Goal: Contribute content: Contribute content

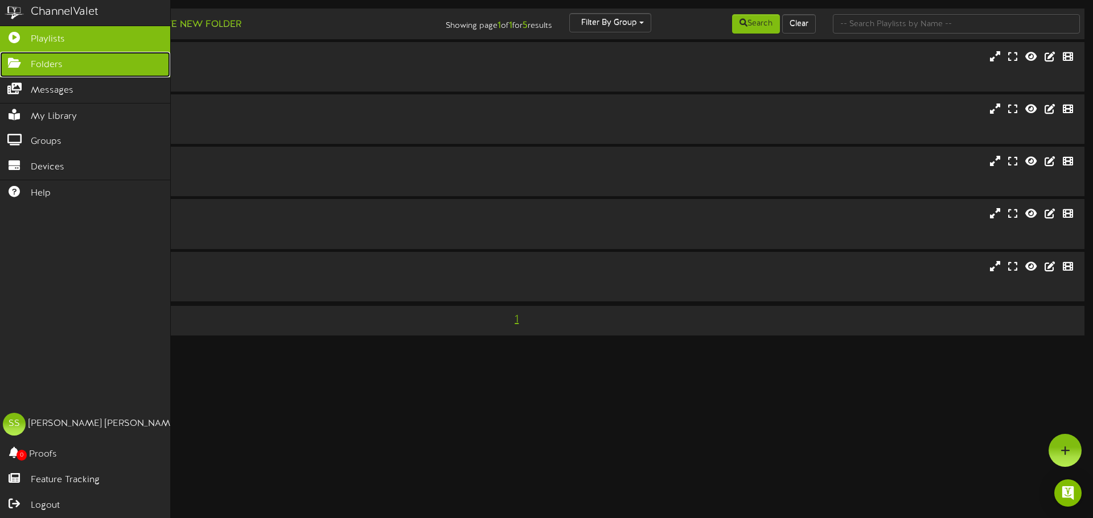
click at [25, 60] on icon at bounding box center [14, 61] width 28 height 9
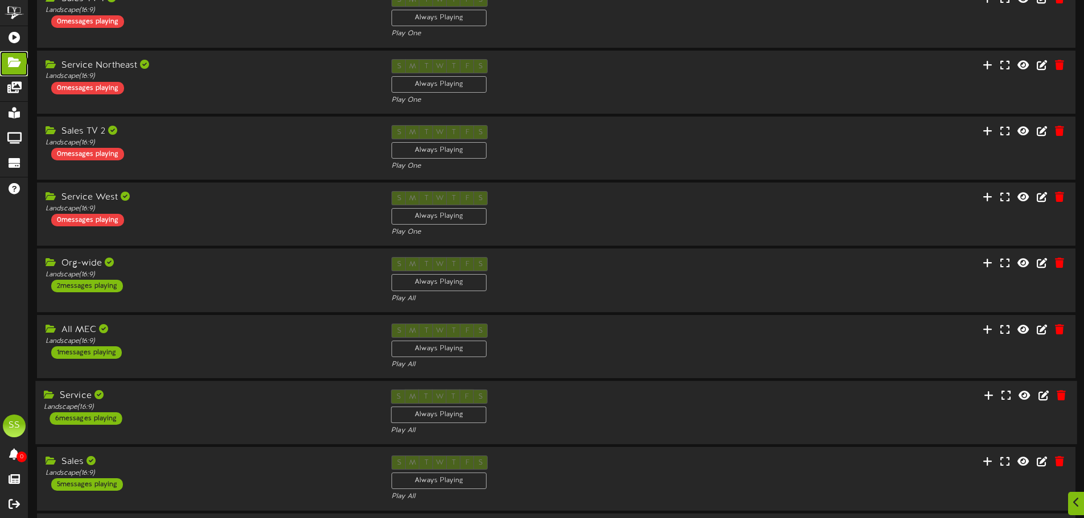
scroll to position [238, 0]
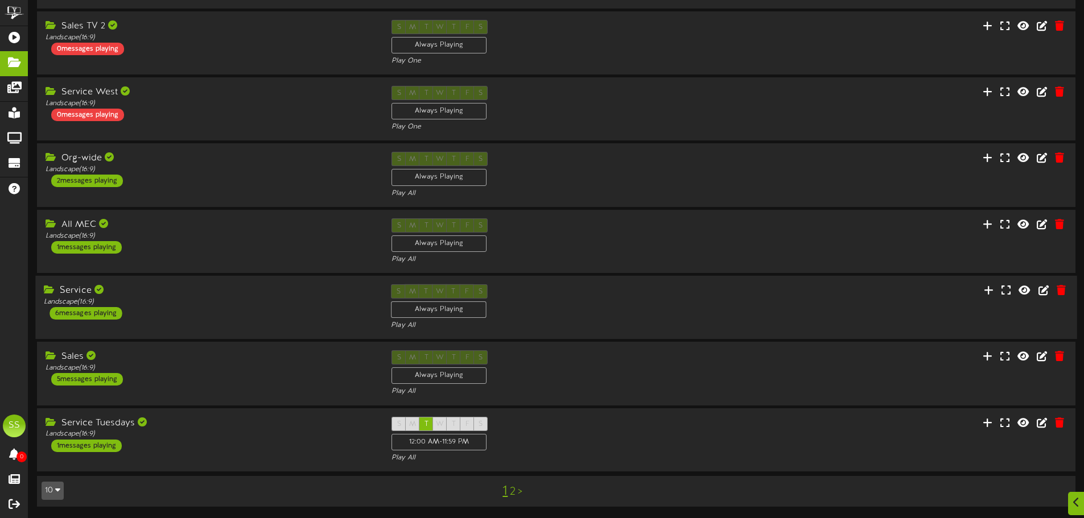
click at [573, 295] on div "S M T W T F S Always Playing Play All" at bounding box center [555, 308] width 347 height 47
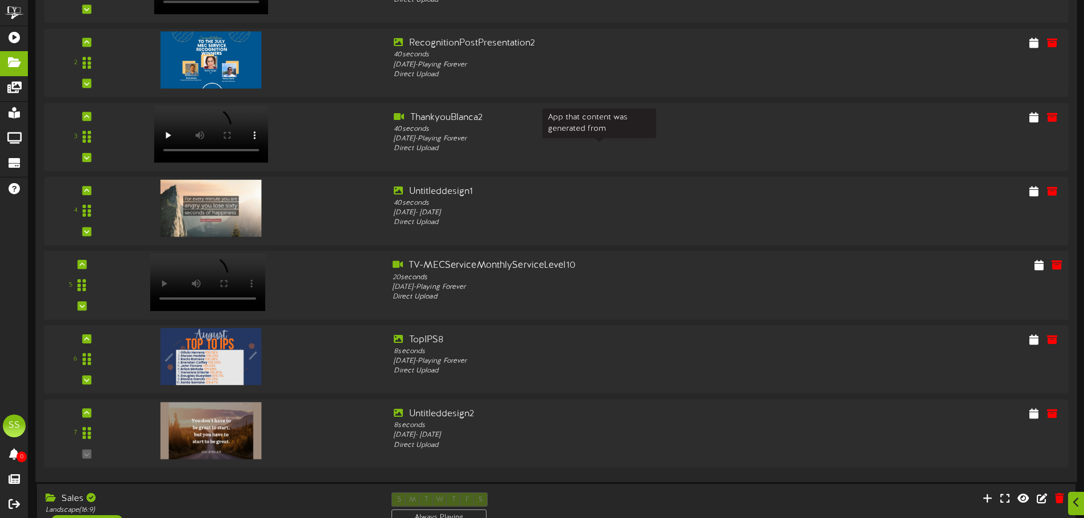
scroll to position [693, 0]
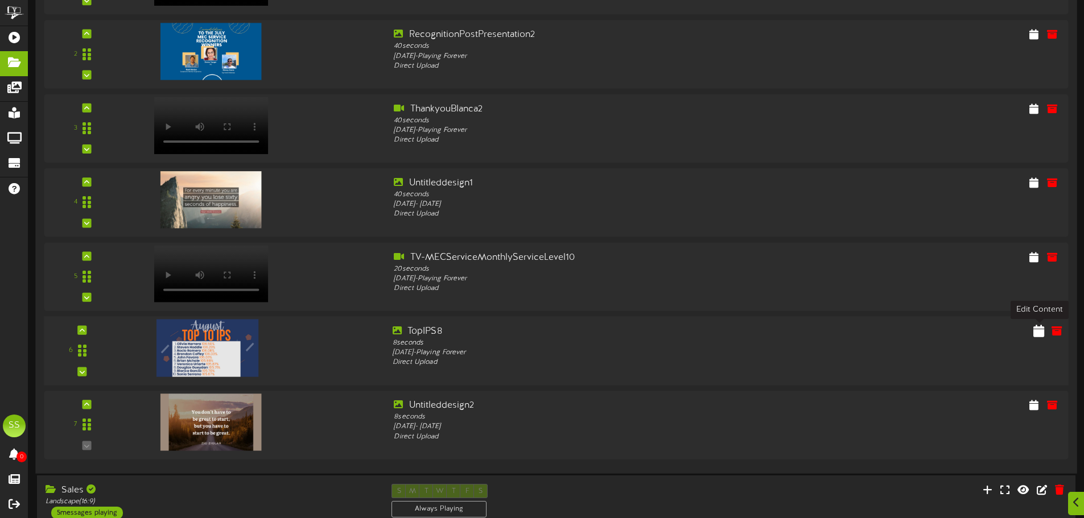
click at [1039, 334] on icon at bounding box center [1039, 330] width 11 height 13
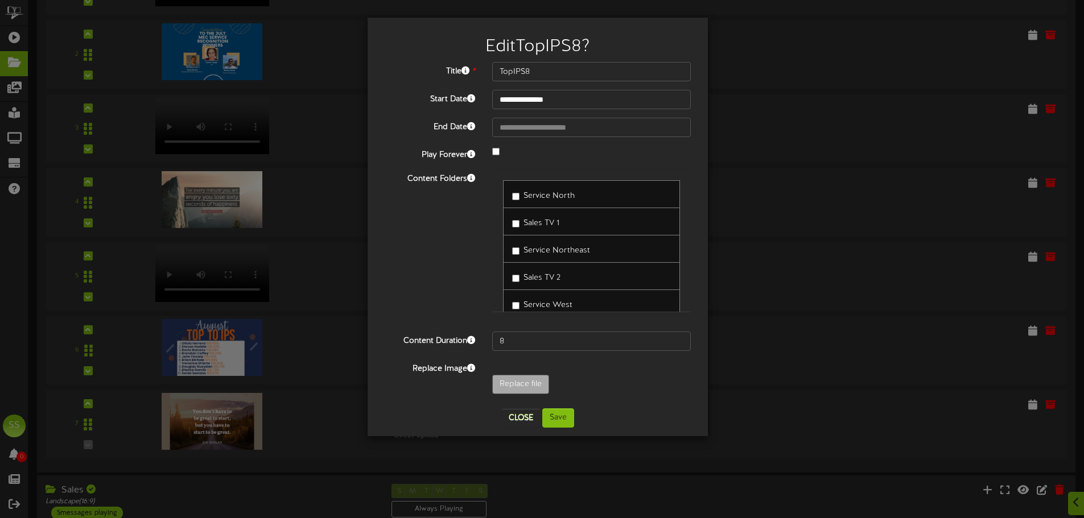
click at [491, 151] on div at bounding box center [592, 153] width 216 height 14
click at [535, 129] on input "**********" at bounding box center [591, 127] width 199 height 19
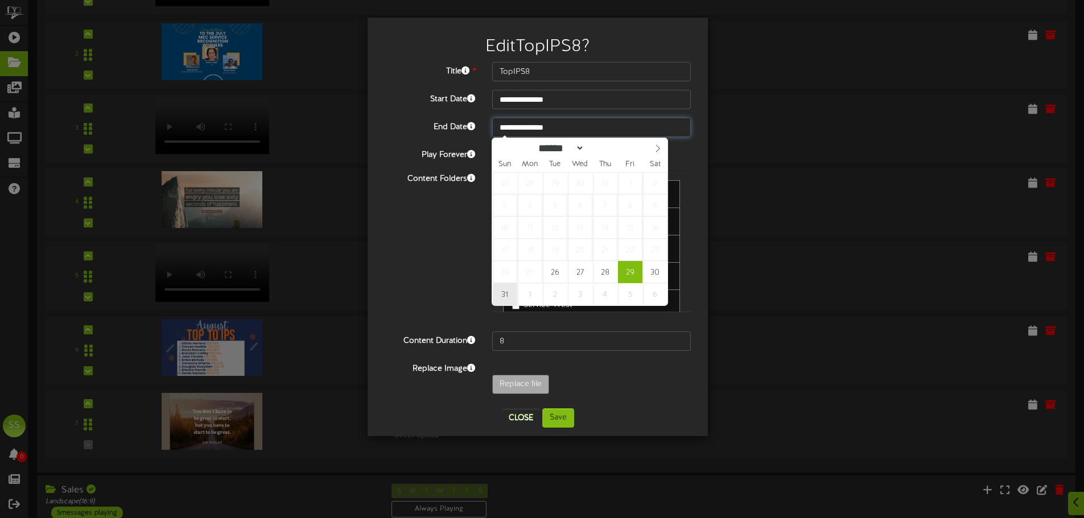
type input "**********"
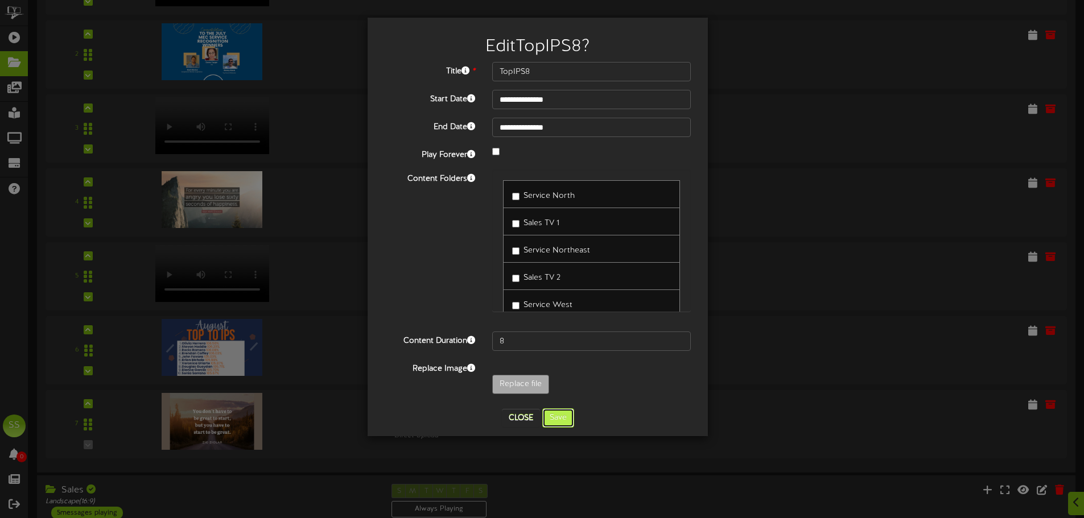
click at [562, 413] on button "Save" at bounding box center [558, 418] width 32 height 19
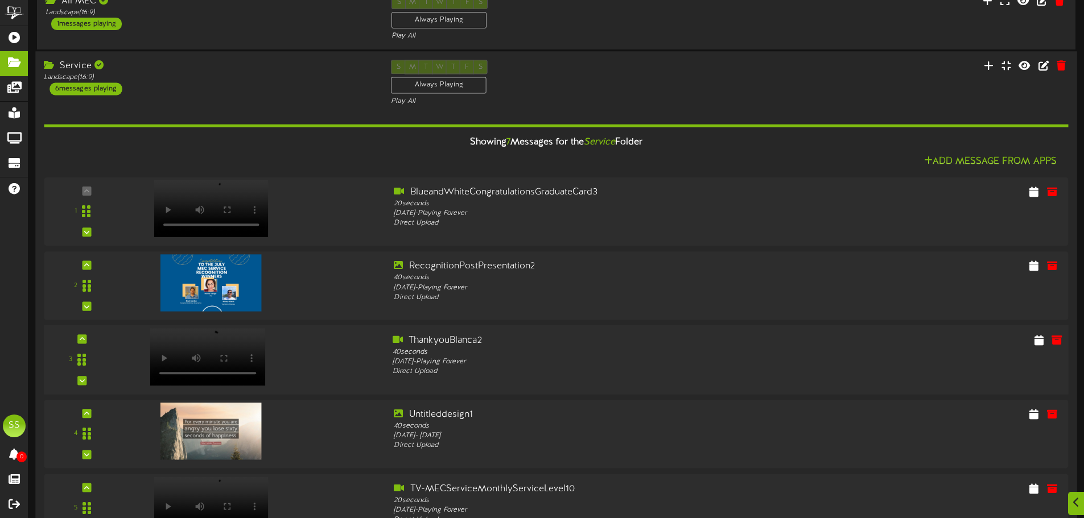
scroll to position [466, 0]
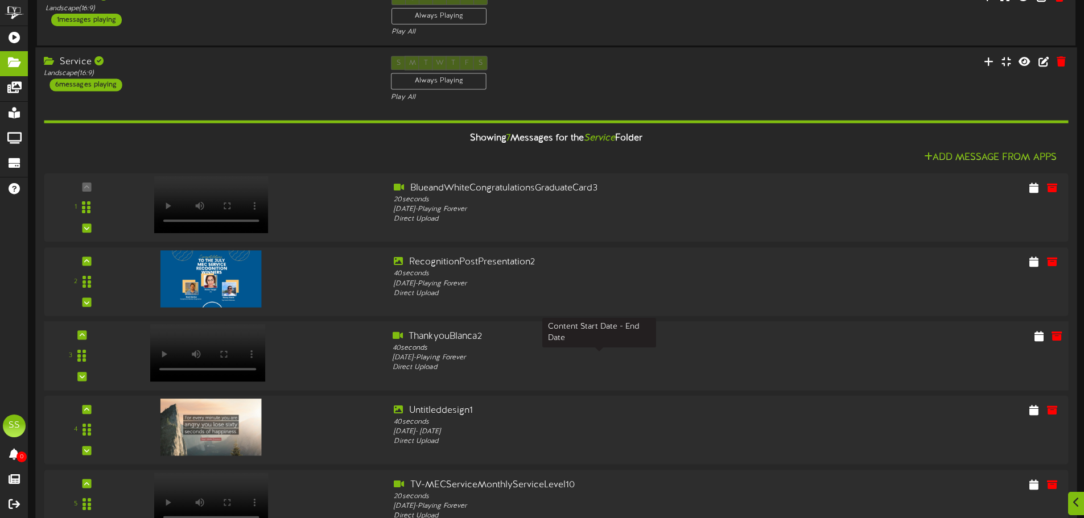
click at [643, 357] on div "[DATE] - Playing Forever" at bounding box center [600, 358] width 414 height 10
click at [1036, 339] on icon at bounding box center [1039, 336] width 11 height 13
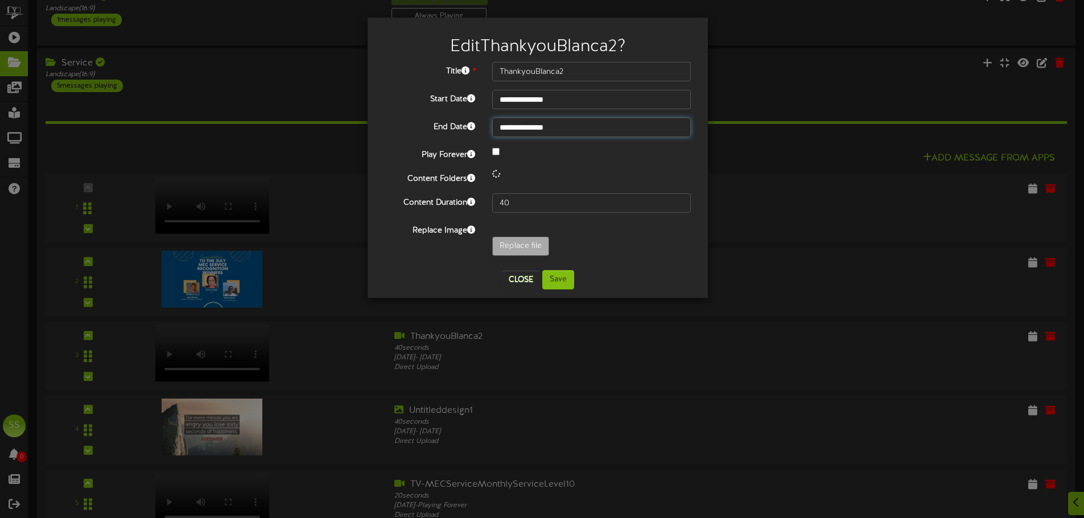
click at [514, 133] on body "Edit ThankyouBlanca2 ? Title * ThankyouBlanca2 Start Date" at bounding box center [542, 206] width 1084 height 1345
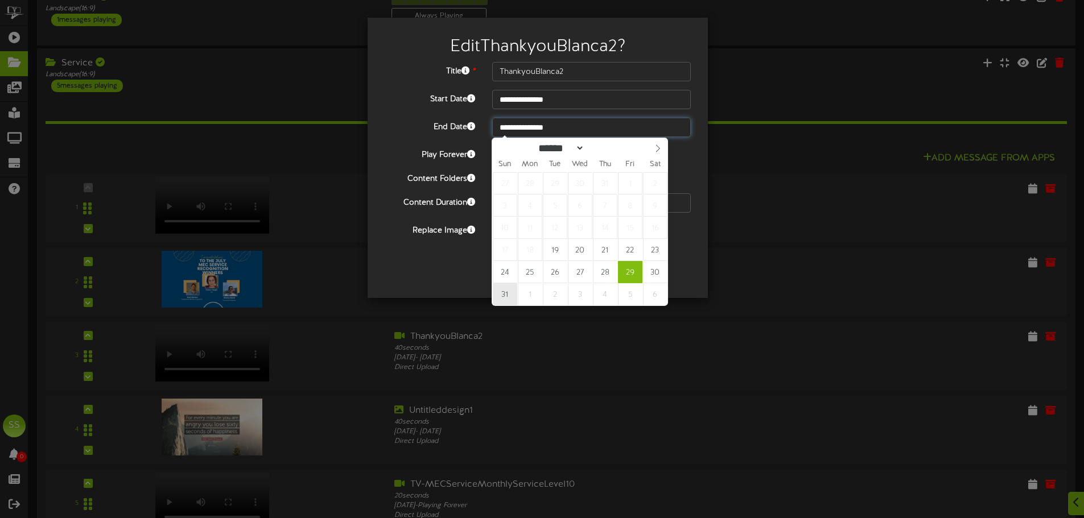
type input "**********"
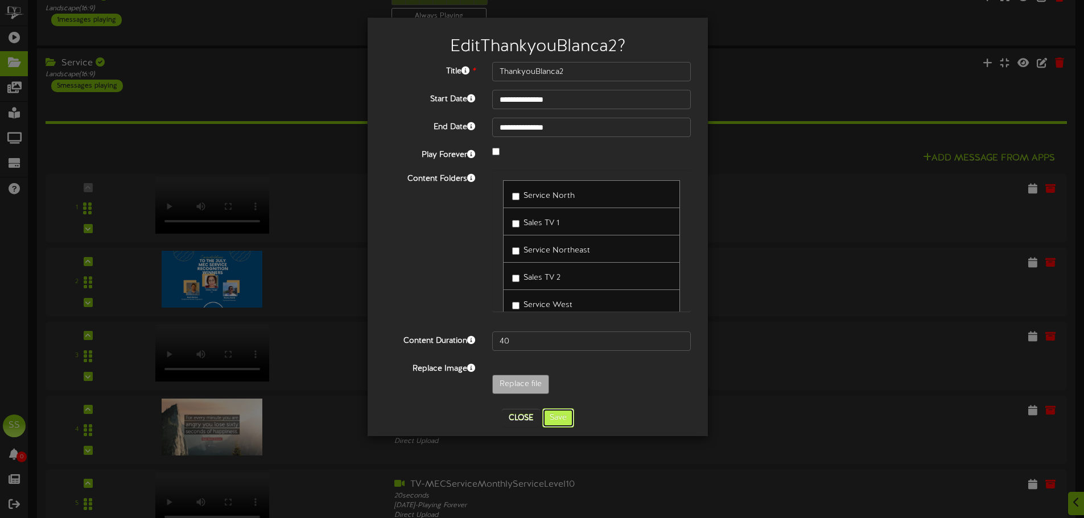
click at [559, 425] on button "Save" at bounding box center [558, 418] width 32 height 19
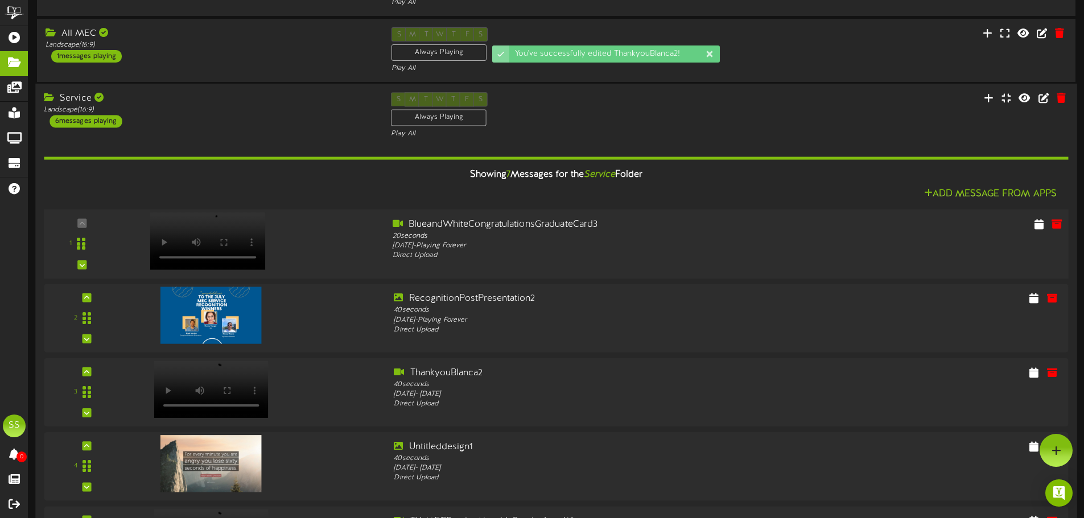
scroll to position [409, 0]
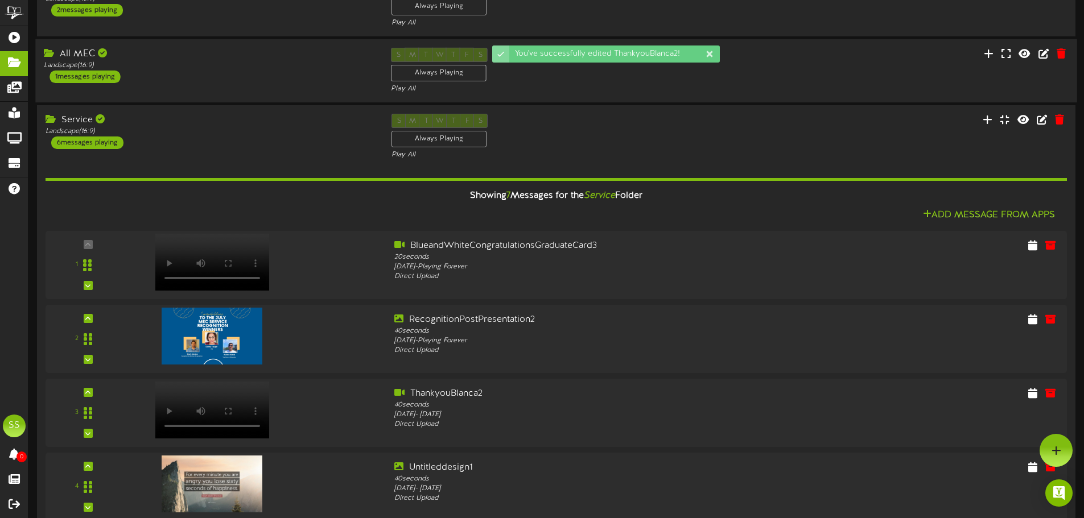
click at [268, 71] on div "All MEC Landscape ( 16:9 ) 1 messages playing" at bounding box center [208, 65] width 347 height 35
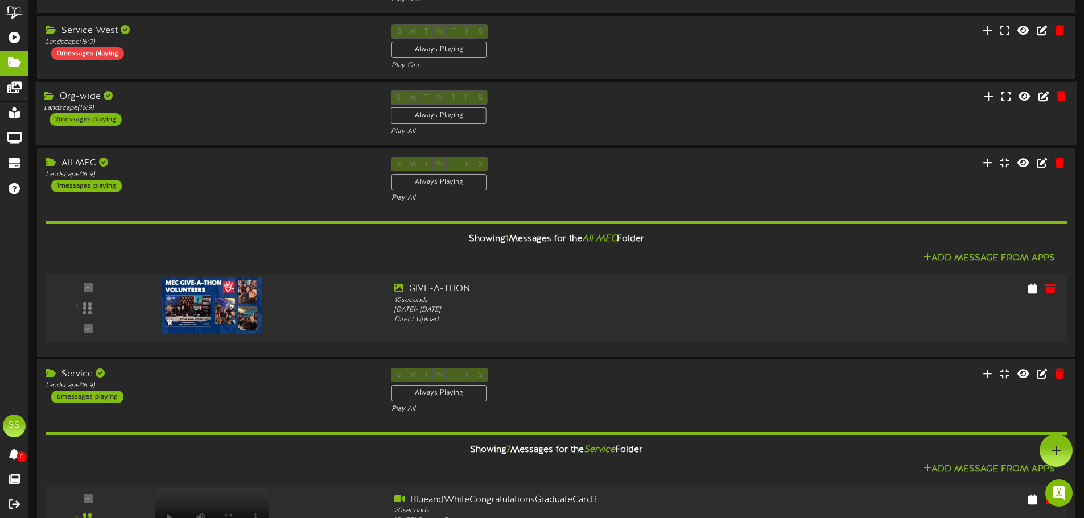
scroll to position [295, 0]
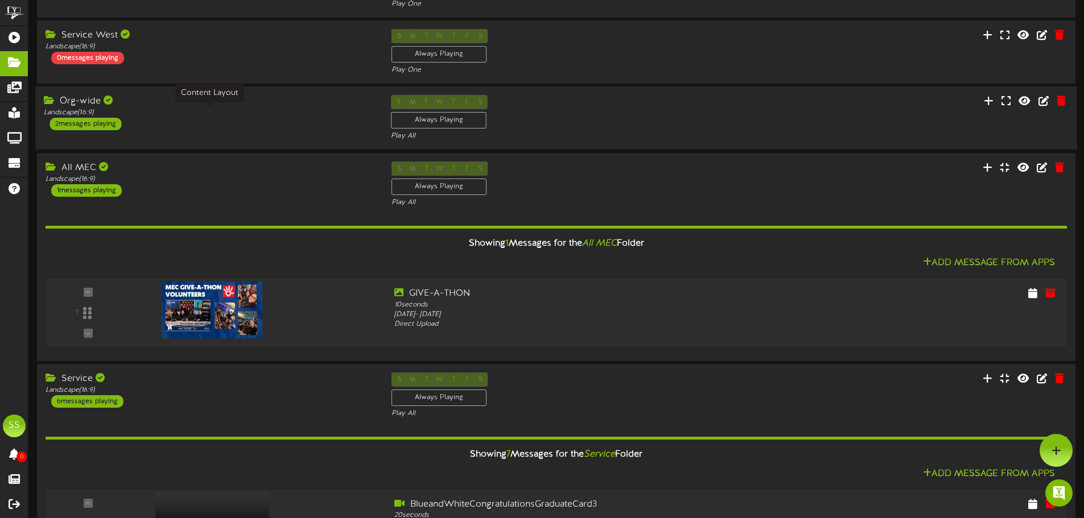
click at [278, 112] on div "Landscape ( 16:9 )" at bounding box center [209, 113] width 330 height 10
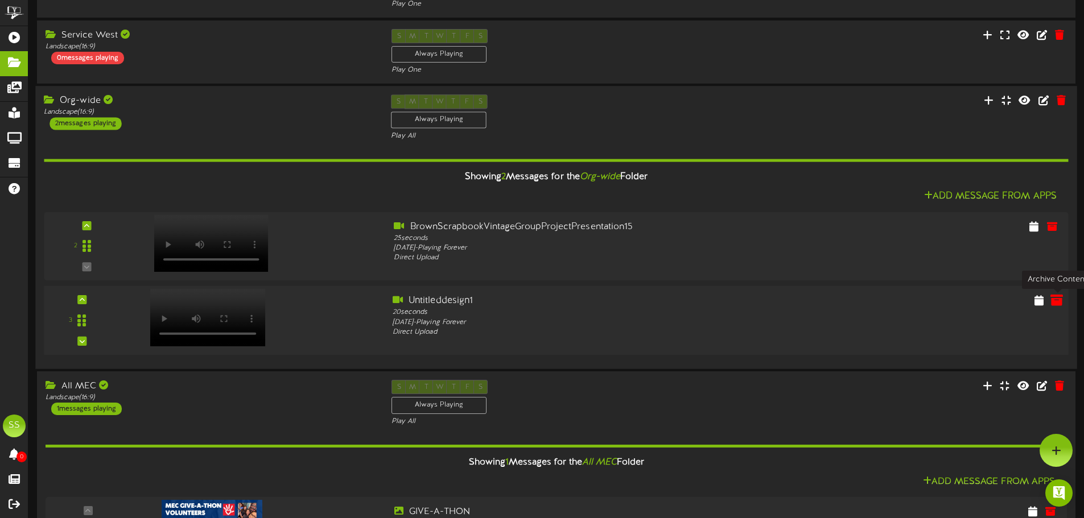
click at [1058, 304] on icon at bounding box center [1057, 300] width 13 height 13
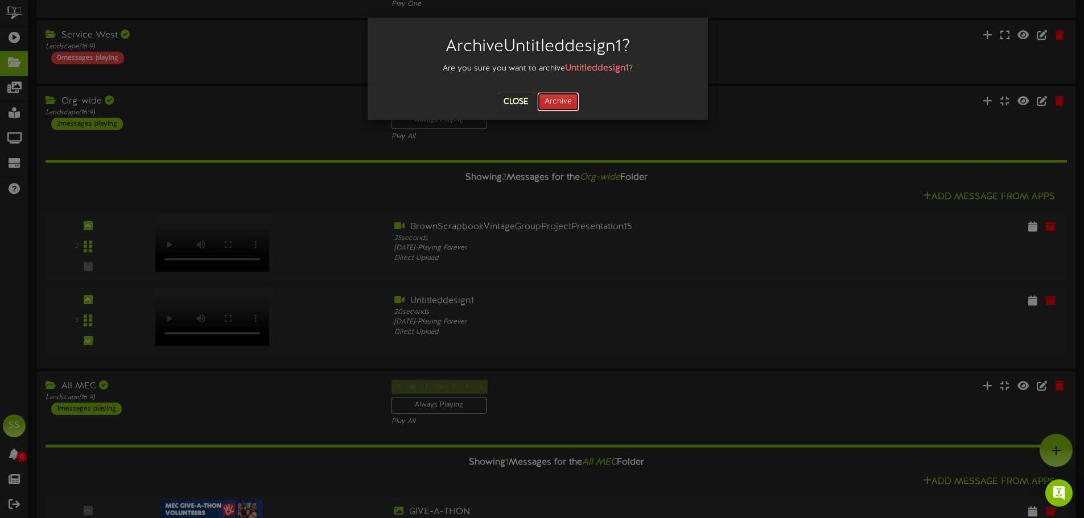
click at [557, 103] on button "Archive" at bounding box center [558, 101] width 42 height 19
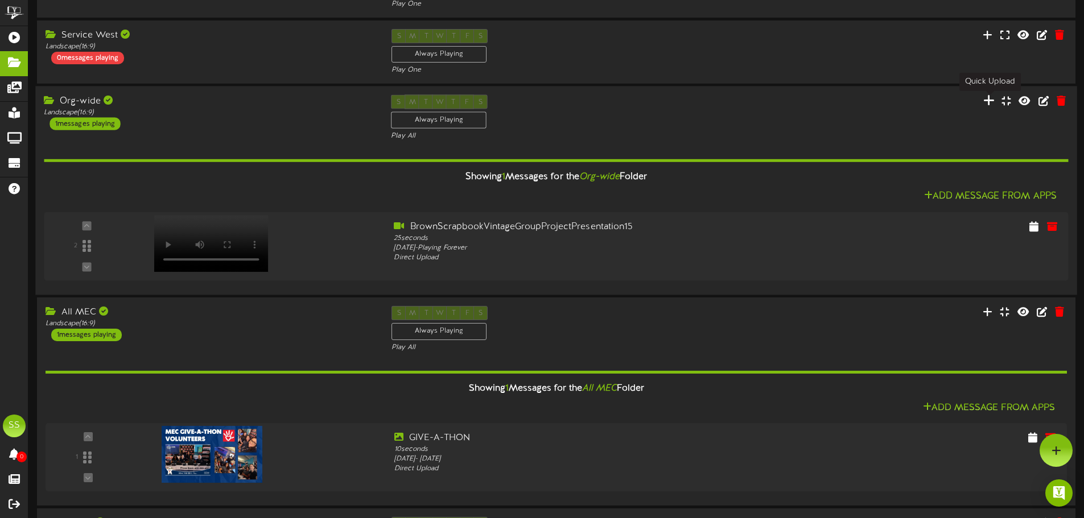
click at [989, 100] on icon at bounding box center [988, 100] width 11 height 13
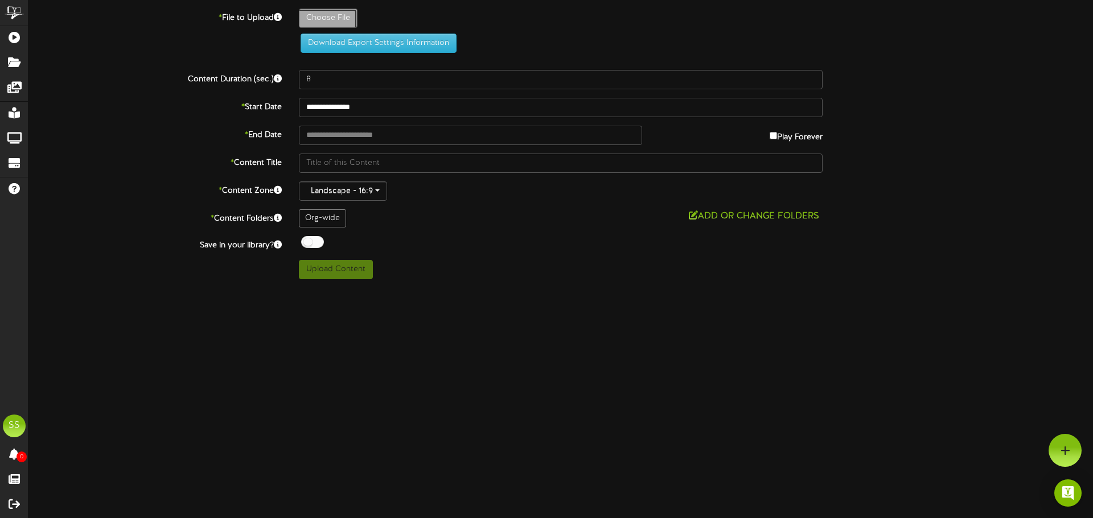
type input "**********"
type input "Untitleddesign3"
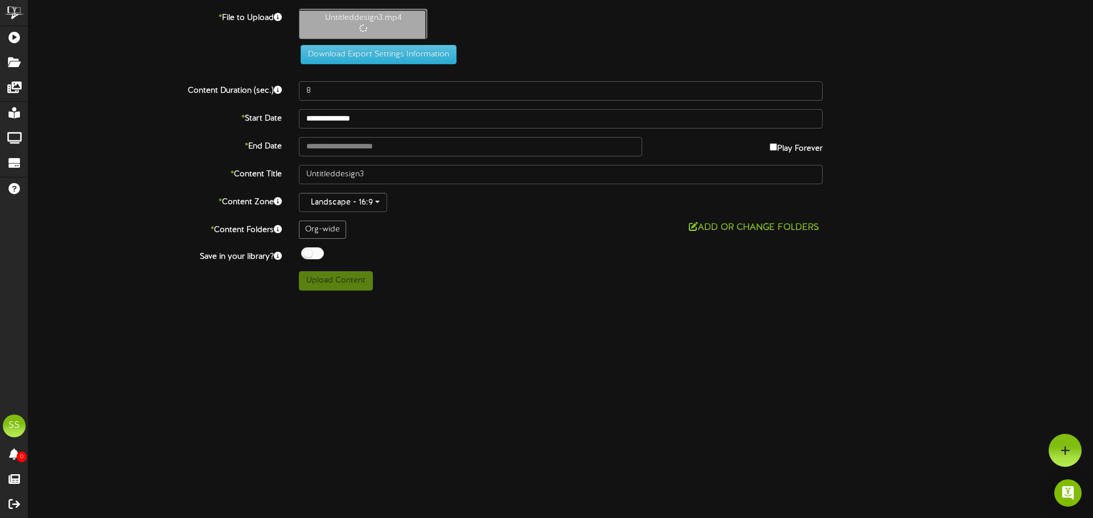
type input "40"
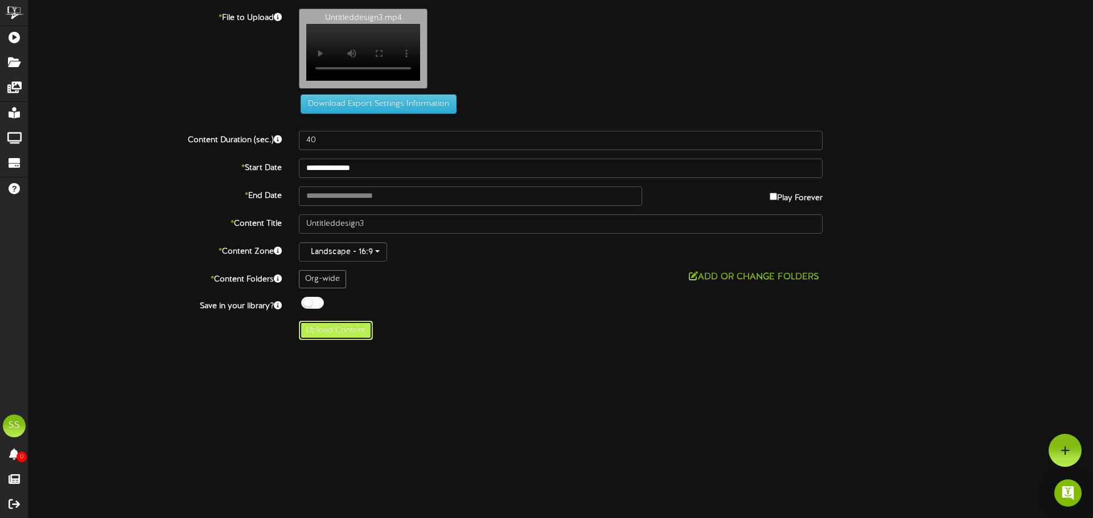
click at [331, 336] on button "Upload Content" at bounding box center [336, 330] width 74 height 19
type input "**********"
